Goal: Check status

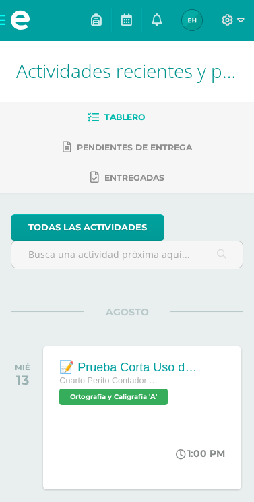
click at [203, 22] on span "Emily Sofía Mi Perfil" at bounding box center [192, 20] width 26 height 27
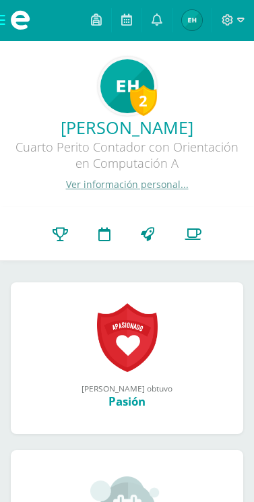
click at [69, 229] on link "Punteos" at bounding box center [61, 234] width 46 height 53
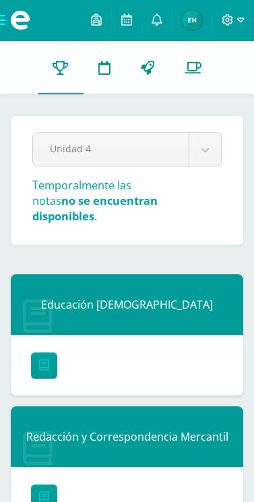
click at [1, 31] on span at bounding box center [20, 20] width 40 height 40
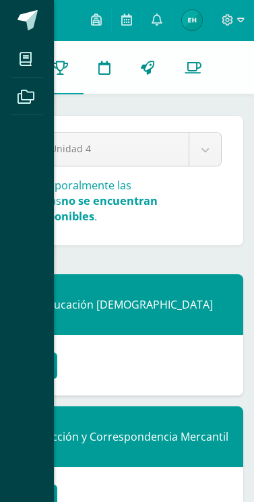
click at [13, 32] on link at bounding box center [27, 20] width 54 height 40
